Goal: Check status: Check status

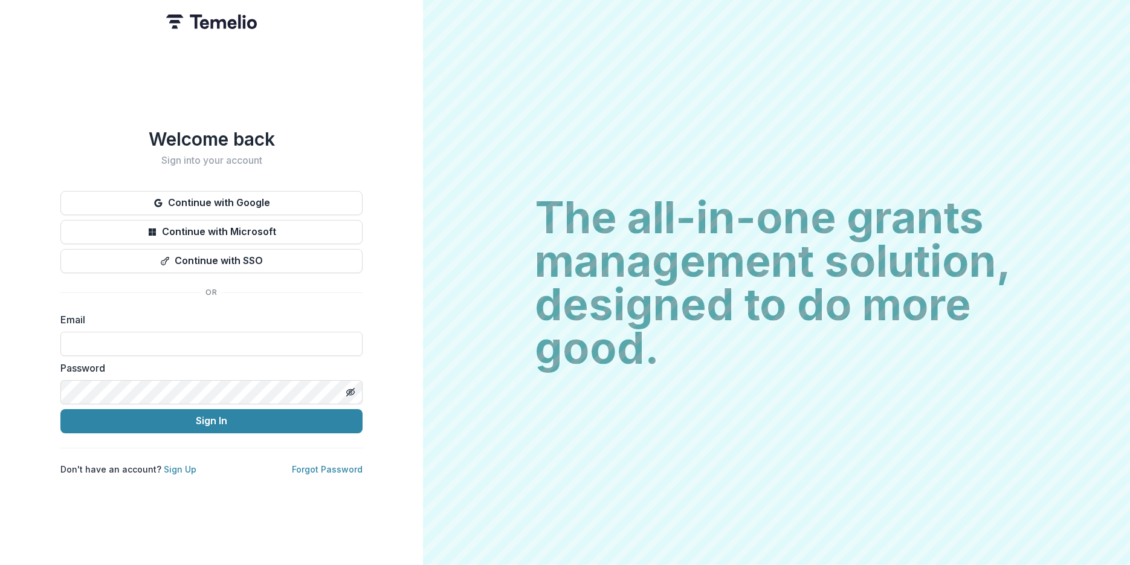
click at [121, 324] on div "Email" at bounding box center [211, 333] width 302 height 43
click at [192, 198] on button "Continue with Google" at bounding box center [211, 203] width 302 height 24
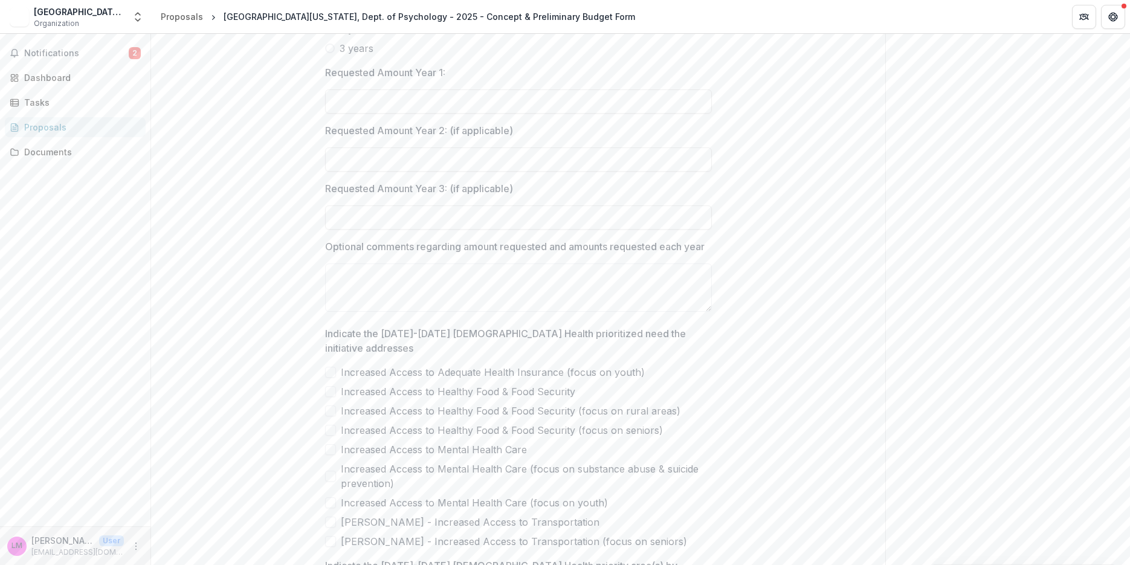
scroll to position [1571, 0]
